Goal: Task Accomplishment & Management: Use online tool/utility

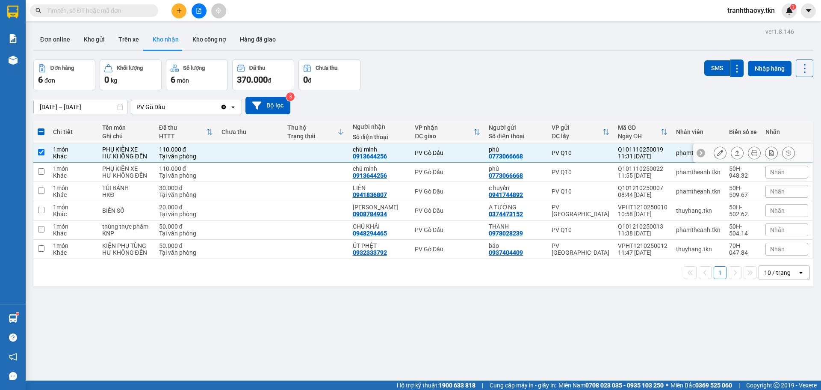
click at [734, 153] on icon at bounding box center [737, 153] width 6 height 6
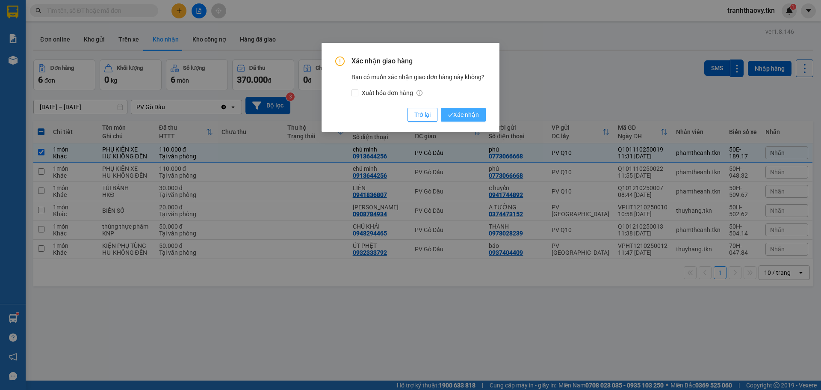
click at [478, 115] on button "Xác nhận" at bounding box center [463, 115] width 45 height 14
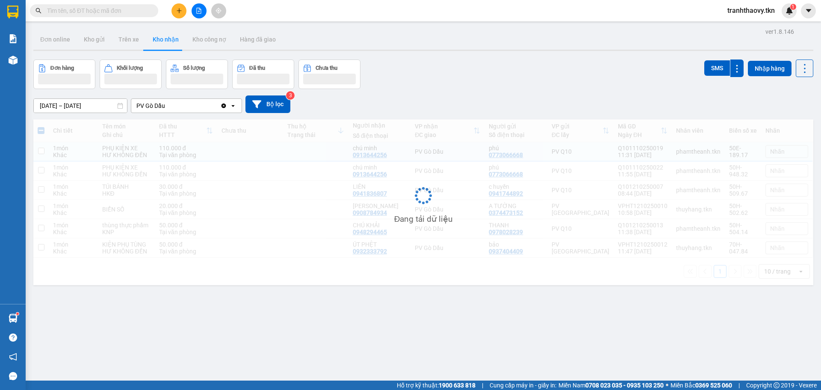
checkbox input "false"
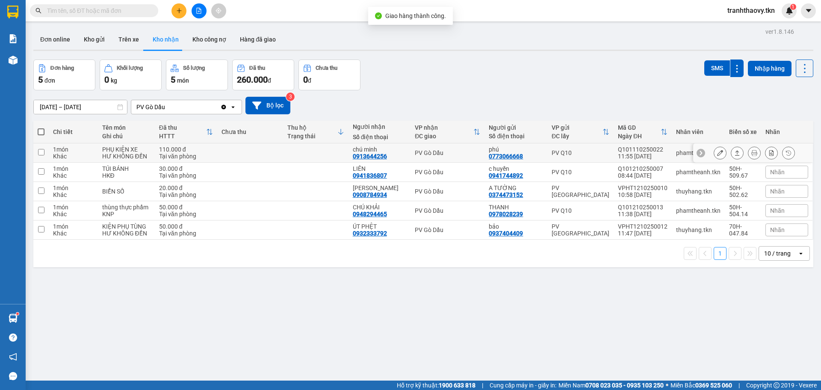
click at [731, 151] on button at bounding box center [737, 152] width 12 height 15
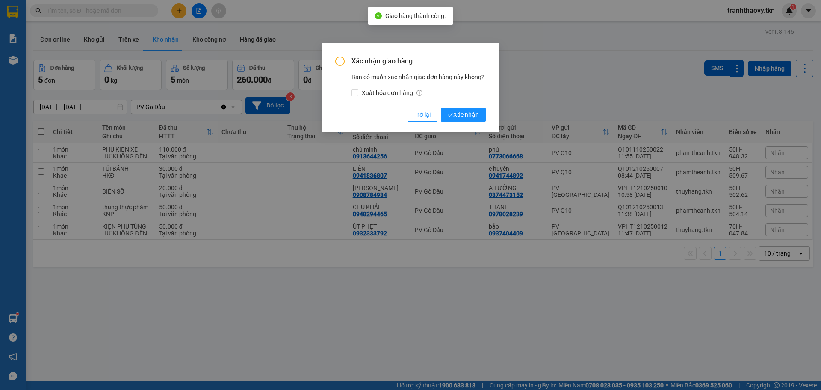
click at [490, 112] on div "Xác nhận giao hàng Bạn có muốn xác nhận giao đơn hàng này không? Xuất hóa đơn h…" at bounding box center [411, 87] width 178 height 89
click at [474, 115] on span "Xác nhận" at bounding box center [463, 114] width 31 height 9
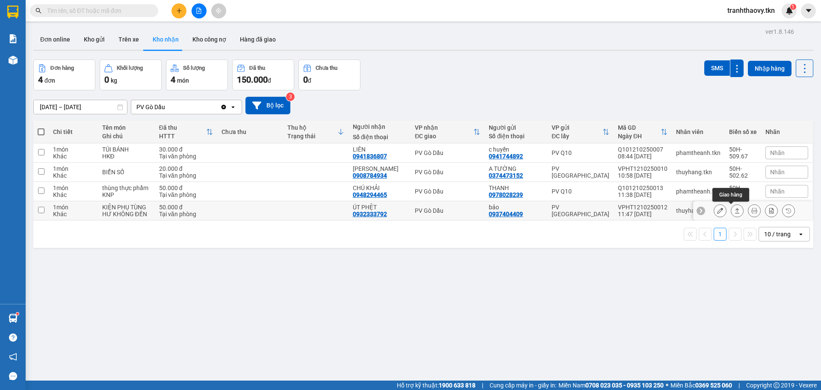
click at [734, 211] on icon at bounding box center [737, 210] width 6 height 6
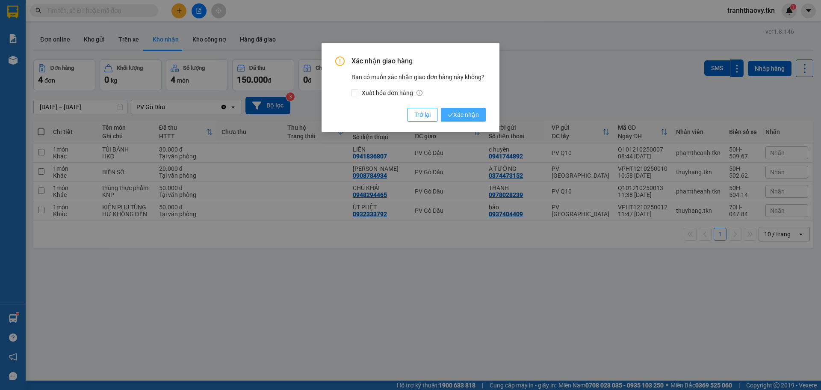
click at [465, 110] on span "Xác nhận" at bounding box center [463, 114] width 31 height 9
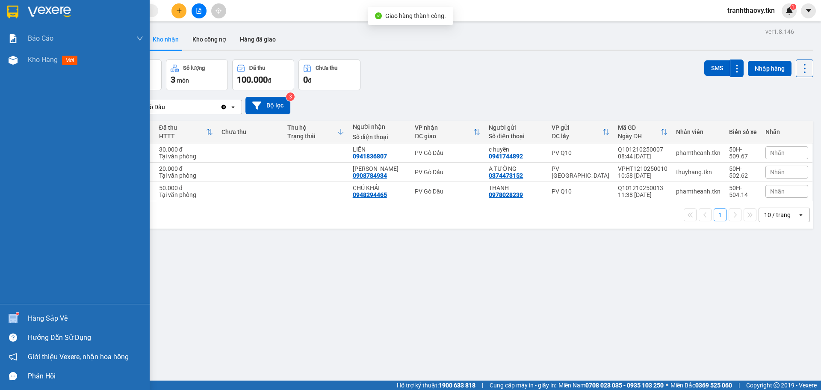
click at [16, 313] on div at bounding box center [13, 317] width 15 height 15
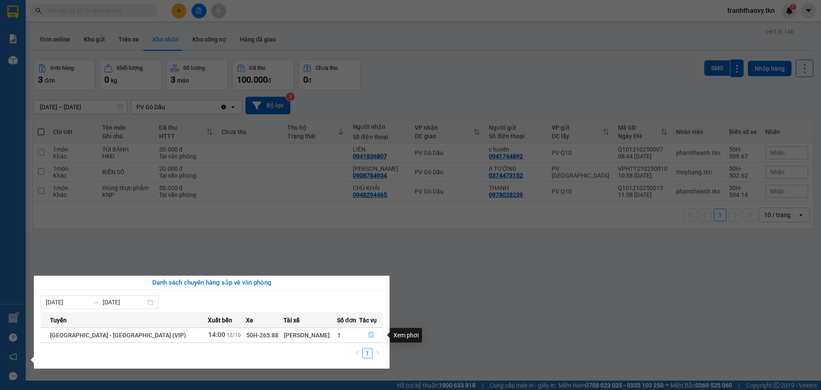
click at [369, 332] on icon "file-done" at bounding box center [371, 335] width 5 height 6
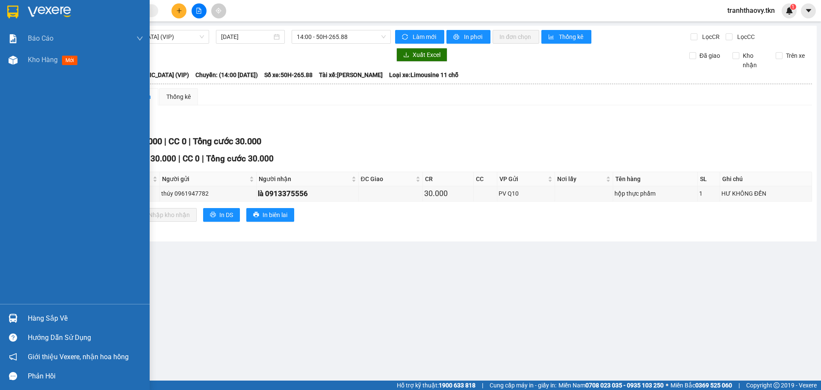
click at [35, 314] on div "Hàng sắp về" at bounding box center [85, 318] width 115 height 13
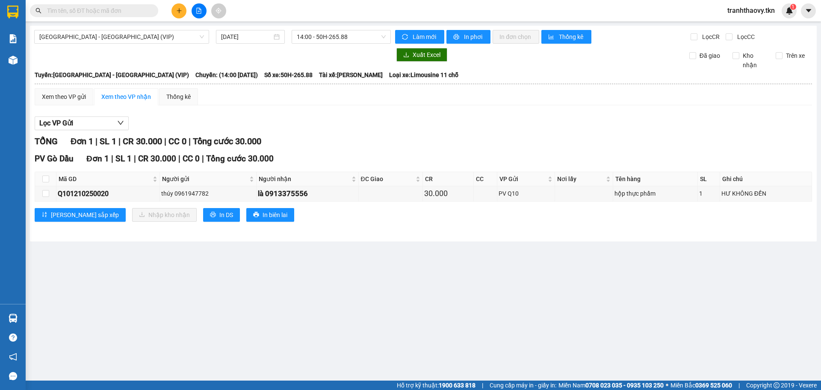
click at [391, 283] on section "Kết quả tìm kiếm ( 0 ) Bộ lọc No Data tranhthaovy.tkn 1 Báo cáo Mẫu 1: Báo cáo …" at bounding box center [410, 195] width 821 height 390
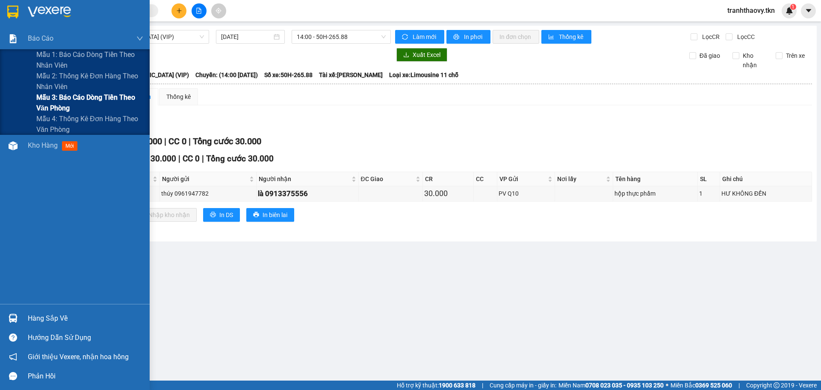
click at [78, 96] on span "Mẫu 3: Báo cáo dòng tiền theo văn phòng" at bounding box center [89, 102] width 107 height 21
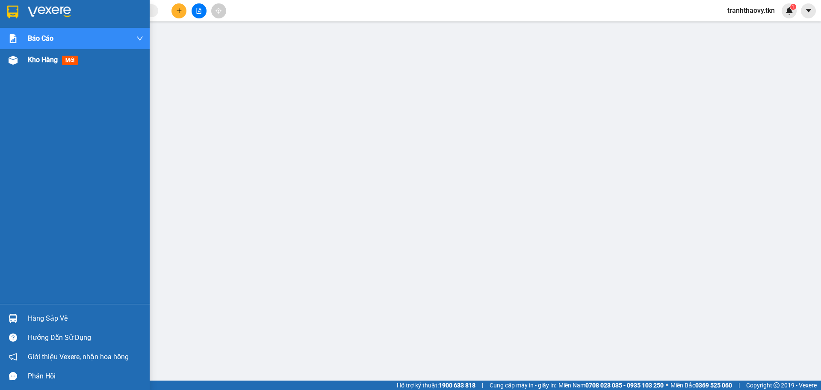
click at [64, 60] on div "Kho hàng mới" at bounding box center [54, 59] width 53 height 11
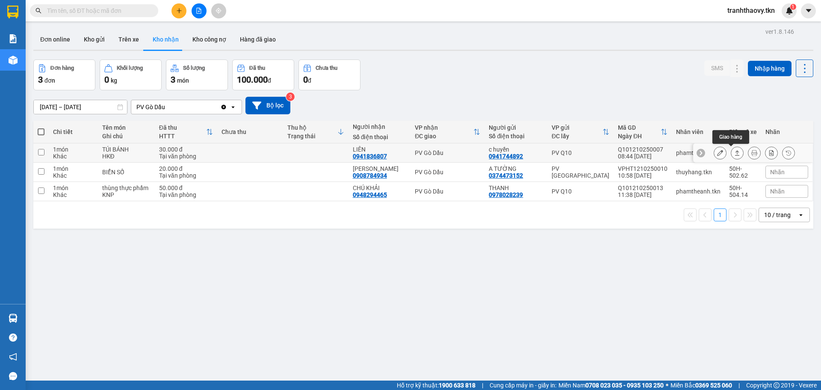
click at [734, 151] on button at bounding box center [737, 152] width 12 height 15
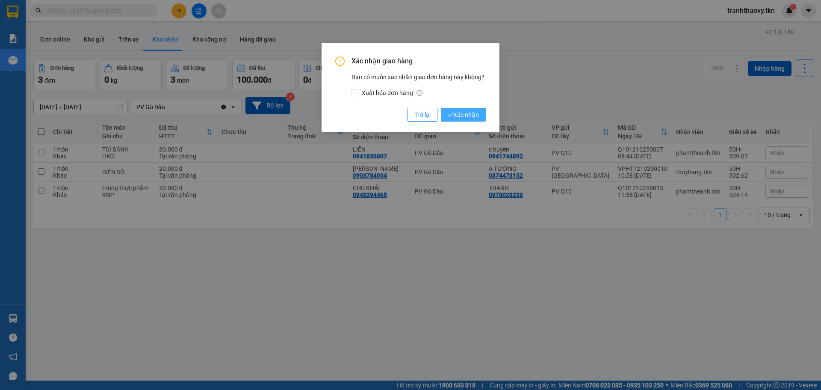
click at [462, 115] on span "Xác nhận" at bounding box center [463, 114] width 31 height 9
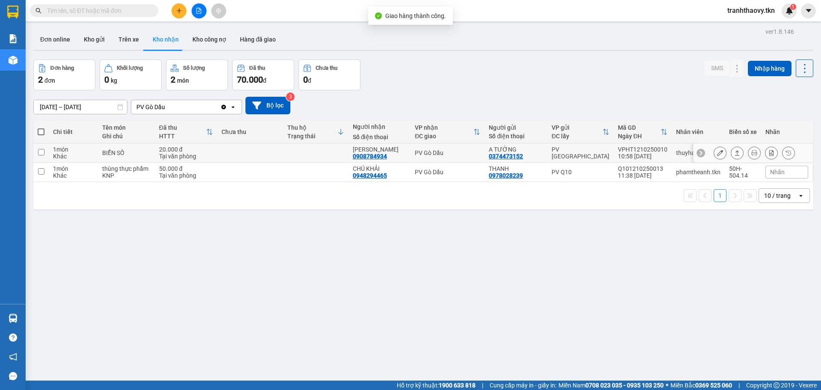
click at [731, 155] on button at bounding box center [737, 152] width 12 height 15
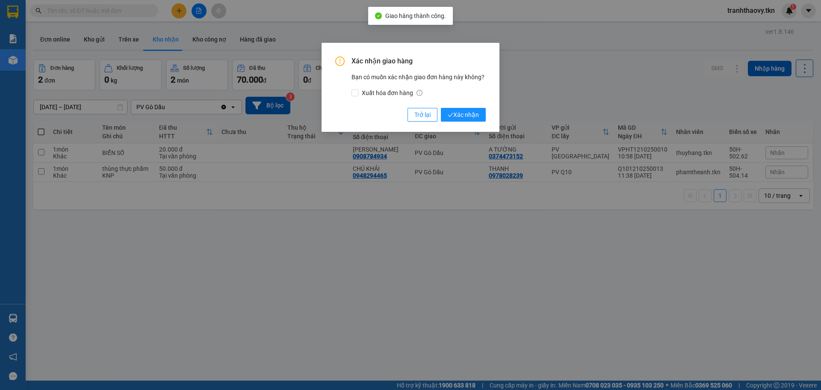
drag, startPoint x: 465, startPoint y: 109, endPoint x: 486, endPoint y: 90, distance: 28.2
click at [465, 109] on button "Xác nhận" at bounding box center [463, 115] width 45 height 14
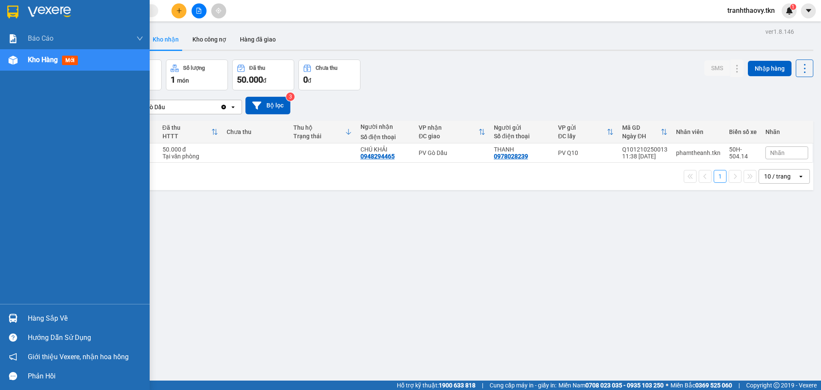
click at [38, 314] on div "Hàng sắp về" at bounding box center [85, 318] width 115 height 13
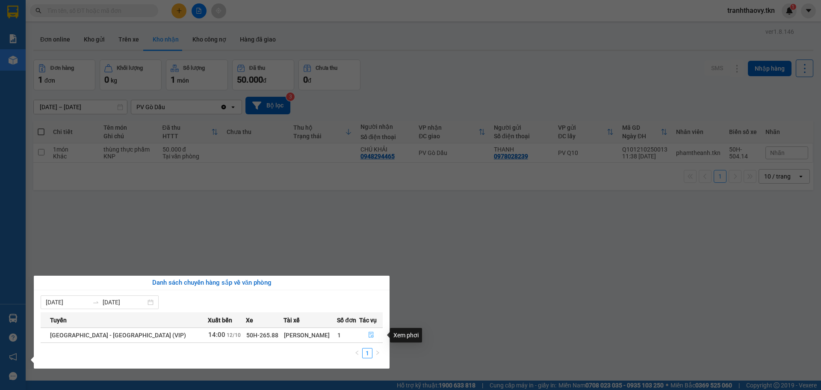
click at [368, 334] on icon "file-done" at bounding box center [371, 334] width 6 height 6
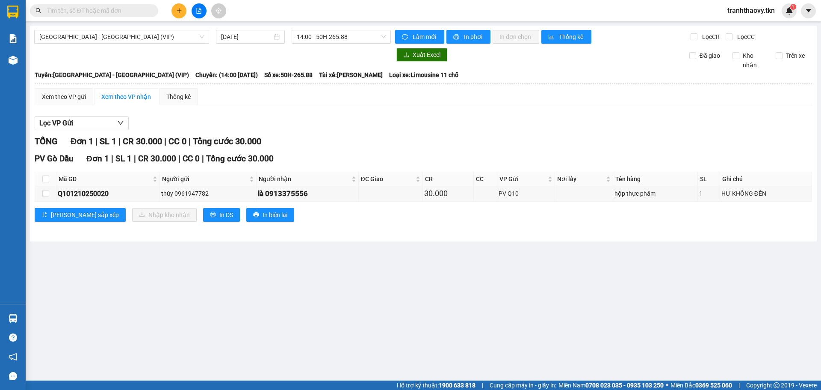
click at [120, 12] on input "text" at bounding box center [97, 10] width 101 height 9
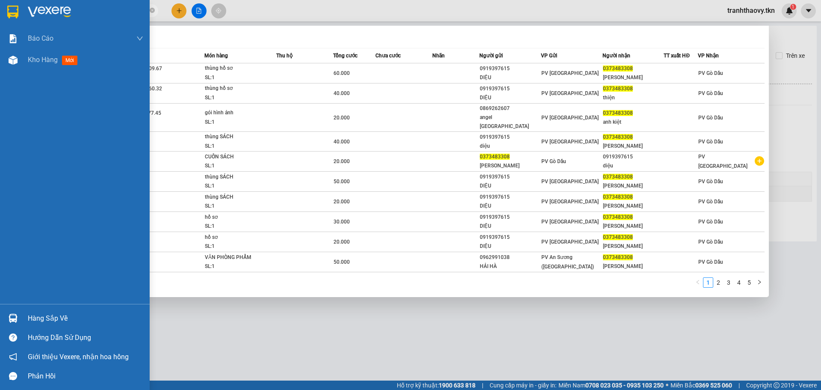
type input "0373483308"
click at [21, 307] on div "Hàng sắp về Hướng dẫn sử dụng Giới thiệu Vexere, nhận hoa hồng Phản hồi" at bounding box center [75, 345] width 150 height 82
click at [38, 316] on div "Hàng sắp về" at bounding box center [85, 318] width 115 height 13
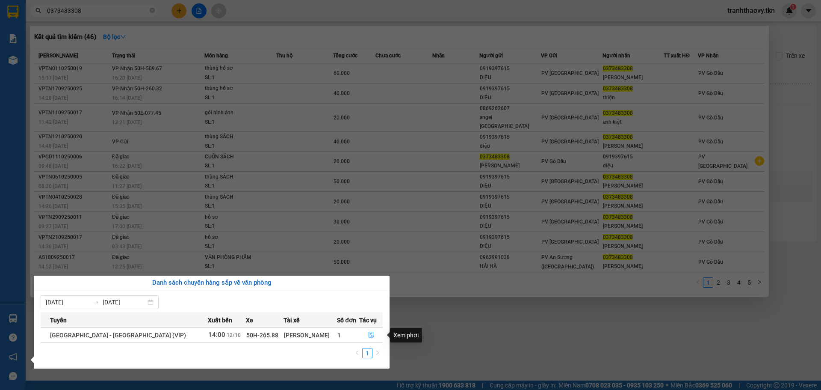
click at [393, 331] on div "Xem phơi" at bounding box center [406, 335] width 32 height 15
